Goal: Communication & Community: Answer question/provide support

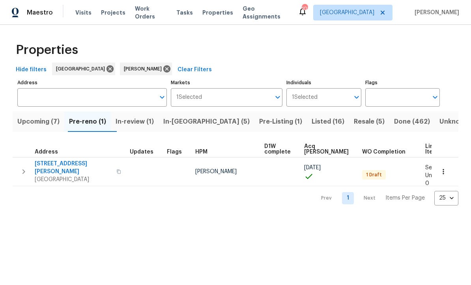
click at [188, 120] on span "In-[GEOGRAPHIC_DATA] (5)" at bounding box center [206, 121] width 86 height 11
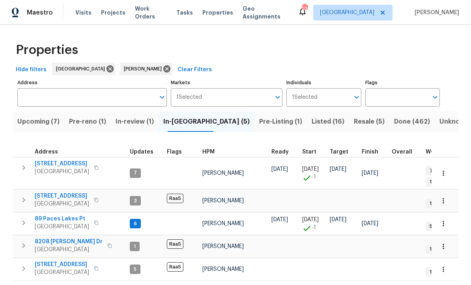
click at [53, 215] on span "89 Paces Lakes Pt" at bounding box center [62, 219] width 54 height 8
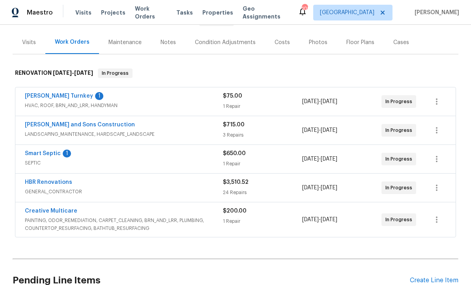
scroll to position [76, 0]
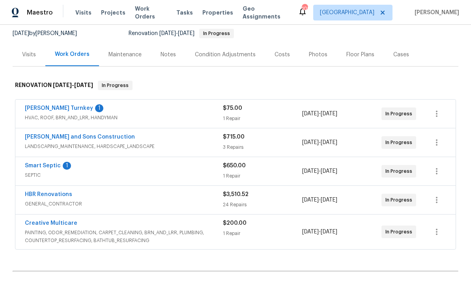
click at [40, 108] on link "Davis Turnkey" at bounding box center [59, 109] width 68 height 6
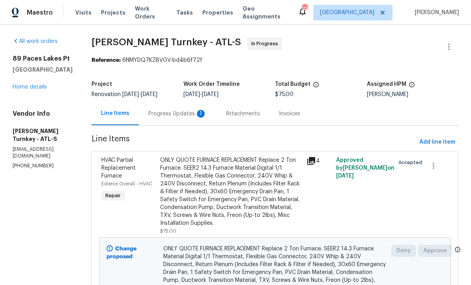
click at [160, 114] on div "Progress Updates 1" at bounding box center [177, 114] width 58 height 8
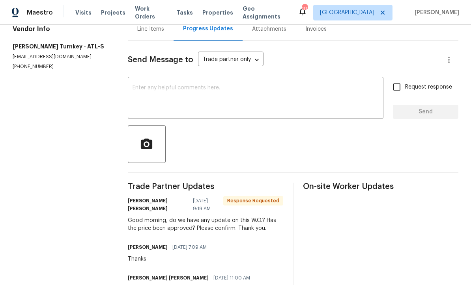
scroll to position [85, 0]
click at [134, 90] on div "x ​" at bounding box center [256, 98] width 256 height 40
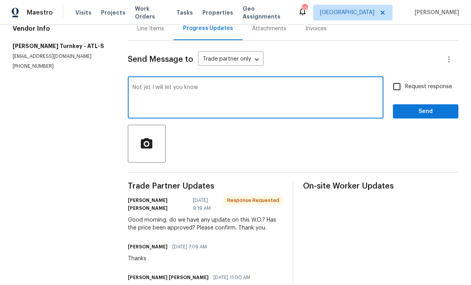
type textarea "Not jet I will let you know"
click at [396, 90] on input "Request response" at bounding box center [396, 86] width 17 height 17
checkbox input "true"
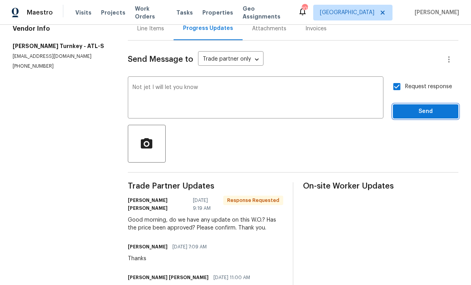
click at [418, 111] on button "Send" at bounding box center [425, 111] width 65 height 15
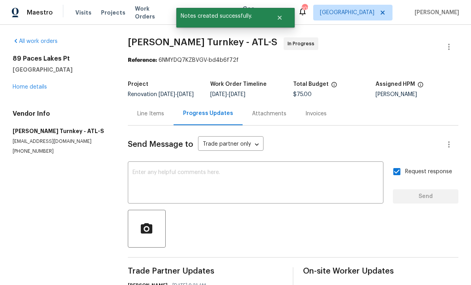
click at [29, 84] on link "Home details" at bounding box center [30, 87] width 34 height 6
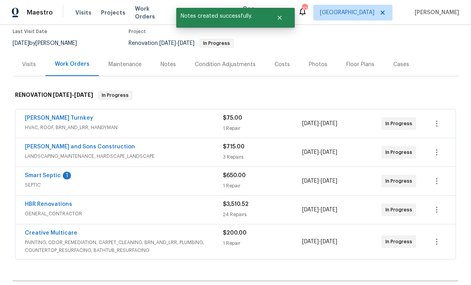
scroll to position [67, 0]
click at [37, 173] on link "Smart Septic" at bounding box center [43, 176] width 36 height 6
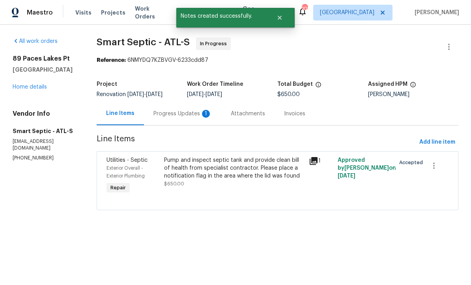
click at [170, 112] on div "Progress Updates 1" at bounding box center [182, 114] width 58 height 8
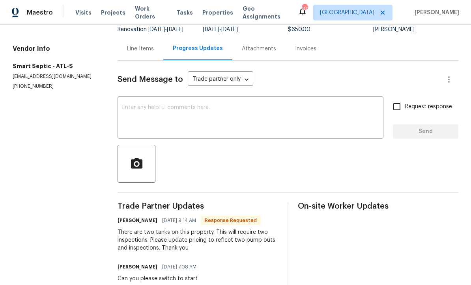
scroll to position [65, 0]
click at [71, 207] on section "All work orders 89 Paces Lakes Pt Dallas, GA 30157 Home details Vendor Info Sma…" at bounding box center [56, 133] width 86 height 320
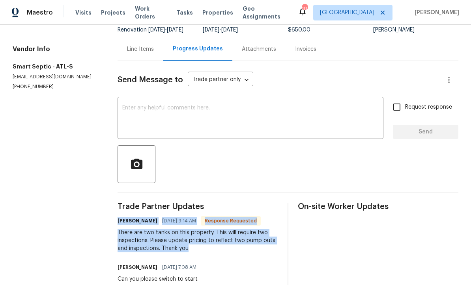
copy div "David Pierce 08/18/2025 9:14 AM Response Requested There are two tanks on this …"
click at [141, 53] on div "Line Items" at bounding box center [140, 49] width 27 height 8
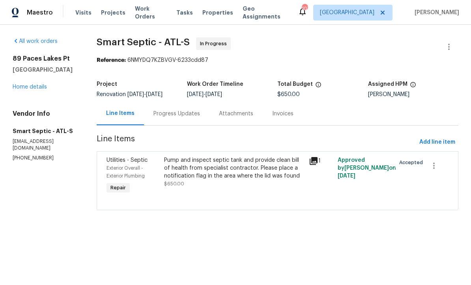
click at [162, 111] on div "Progress Updates" at bounding box center [176, 114] width 47 height 8
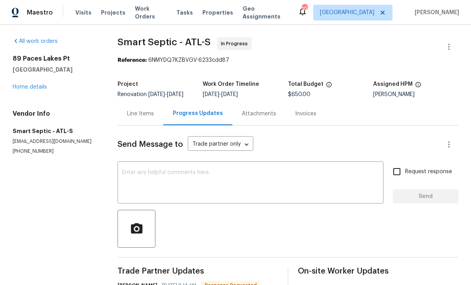
click at [128, 174] on div "x ​" at bounding box center [251, 184] width 266 height 40
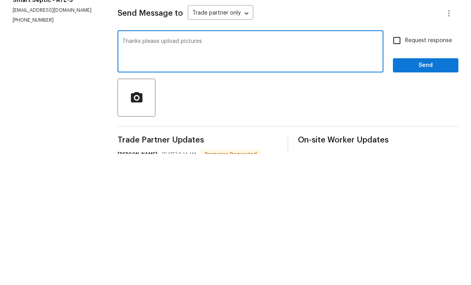
type textarea "Thanks please upload pictures"
click at [397, 164] on input "Request response" at bounding box center [396, 172] width 17 height 17
checkbox input "true"
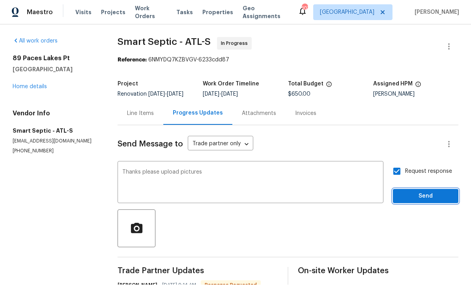
click at [415, 192] on span "Send" at bounding box center [425, 197] width 53 height 10
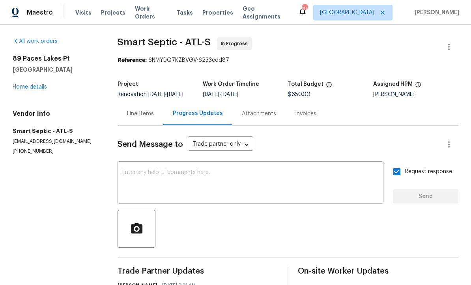
scroll to position [15, 0]
click at [137, 110] on div "Line Items" at bounding box center [140, 114] width 27 height 8
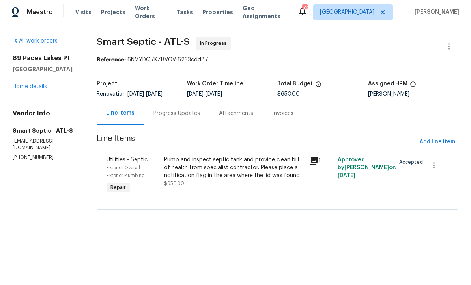
click at [197, 167] on div "Pump and inspect septic tank and provide clean bill of health from specialist c…" at bounding box center [234, 169] width 140 height 24
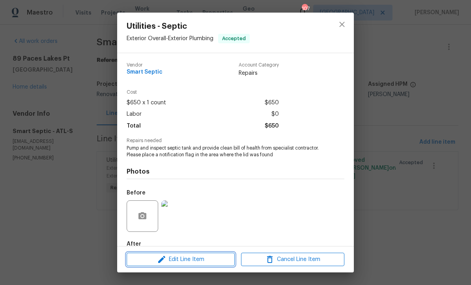
click at [180, 258] on span "Edit Line Item" at bounding box center [180, 260] width 103 height 10
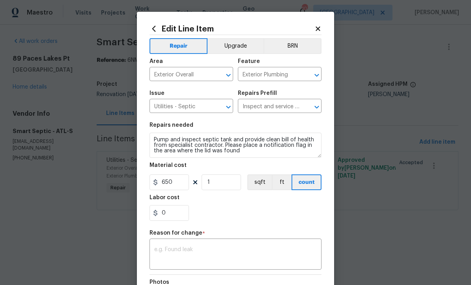
click at [154, 250] on textarea at bounding box center [235, 255] width 162 height 17
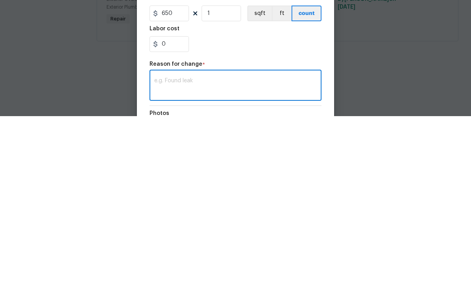
scroll to position [0, 0]
paste textarea "David Pierce 08/18/2025 9:14 AM Response Requested There are two tanks on this …"
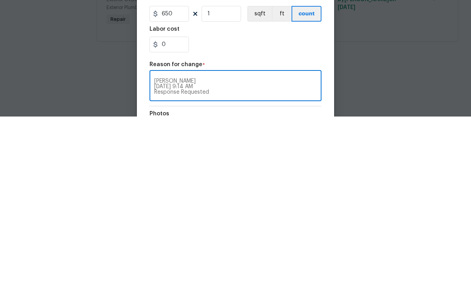
scroll to position [0, 0]
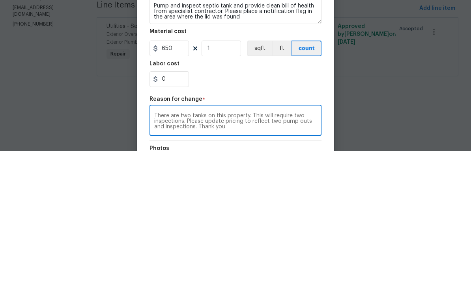
type textarea "David Pierce 08/18/2025 9:14 AM Response Requested There are two tanks on this …"
click at [216, 175] on input "1" at bounding box center [220, 183] width 39 height 16
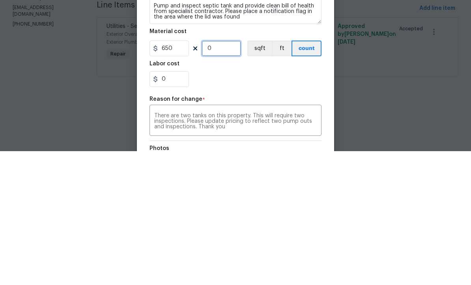
type input "2"
click at [237, 205] on div "0" at bounding box center [235, 213] width 172 height 16
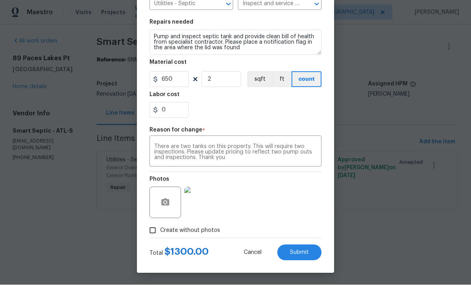
scroll to position [104, 0]
click at [297, 248] on button "Submit" at bounding box center [299, 253] width 44 height 16
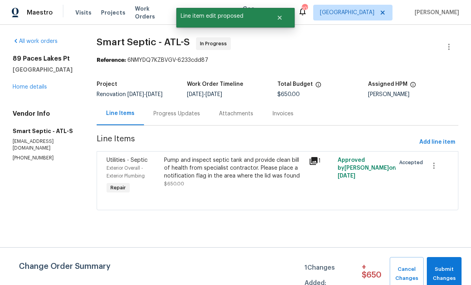
scroll to position [0, 0]
click at [443, 269] on span "Submit Changes" at bounding box center [444, 274] width 27 height 18
